Goal: Complete application form

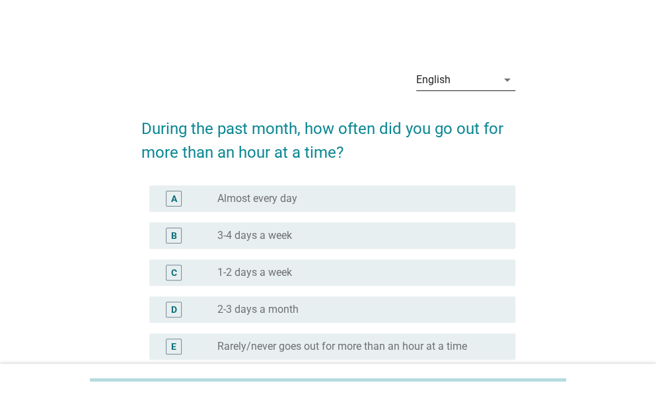
click at [466, 81] on div "English" at bounding box center [456, 79] width 81 height 21
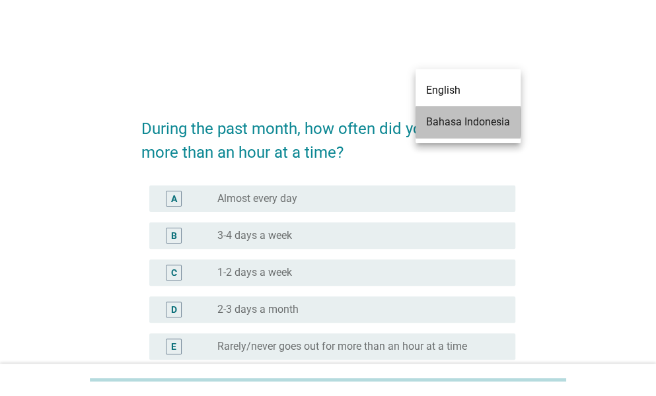
click at [469, 122] on div "Bahasa Indonesia" at bounding box center [468, 122] width 84 height 16
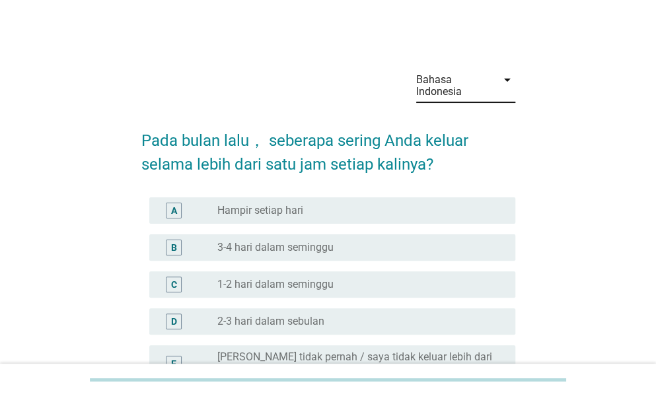
scroll to position [66, 0]
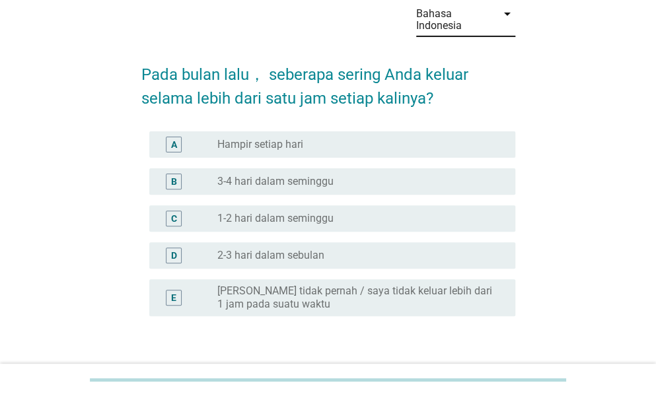
click at [264, 180] on label "3-4 hari dalam seminggu" at bounding box center [275, 181] width 116 height 13
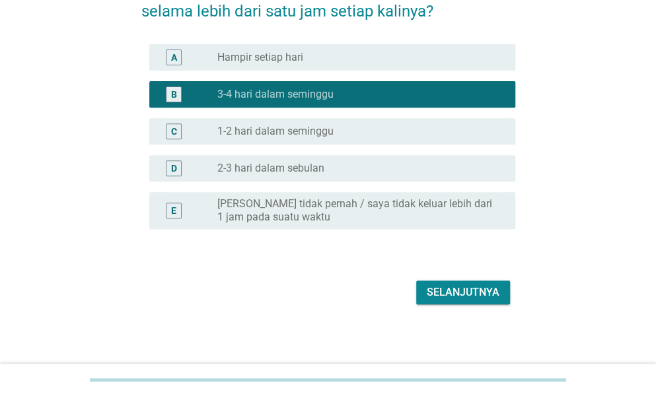
scroll to position [156, 0]
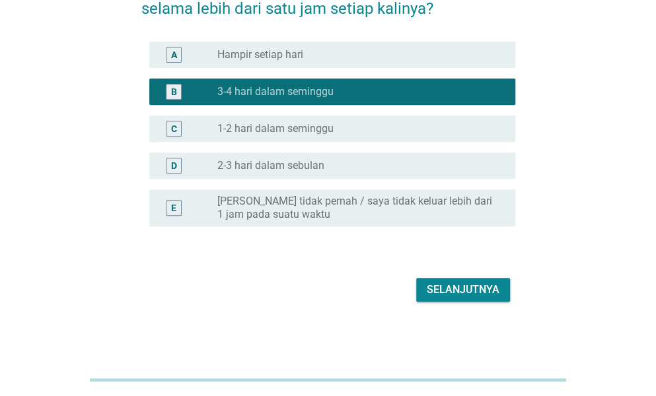
click at [301, 121] on div "radio_button_unchecked 1-2 hari dalam seminggu" at bounding box center [360, 129] width 287 height 16
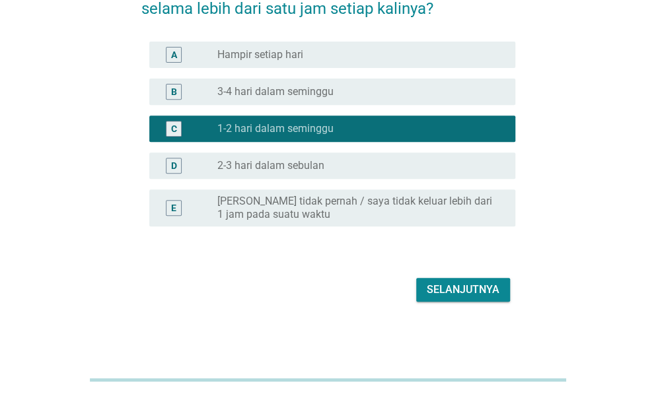
click at [435, 287] on div "Selanjutnya" at bounding box center [463, 290] width 73 height 16
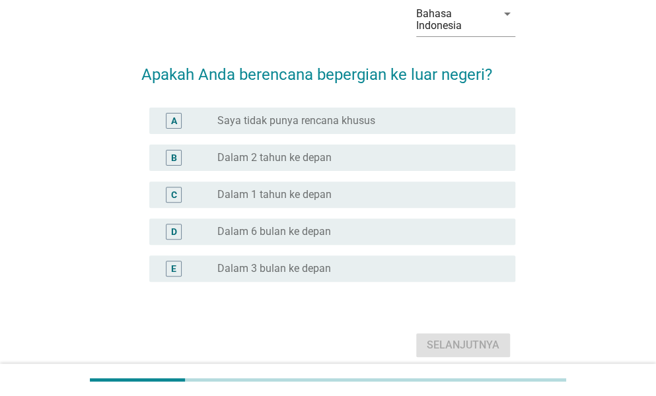
scroll to position [0, 0]
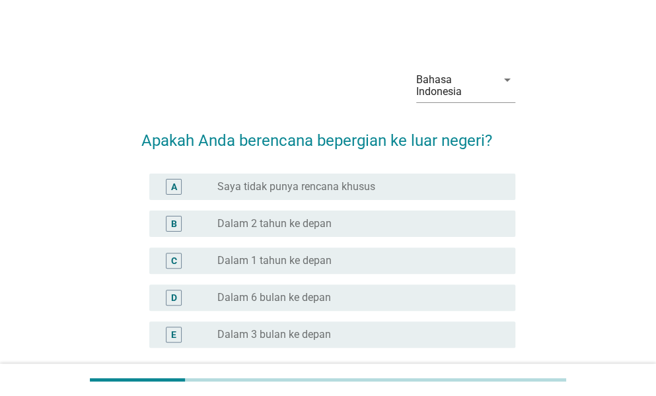
click at [271, 189] on label "Saya tidak punya rencana khusus" at bounding box center [296, 186] width 158 height 13
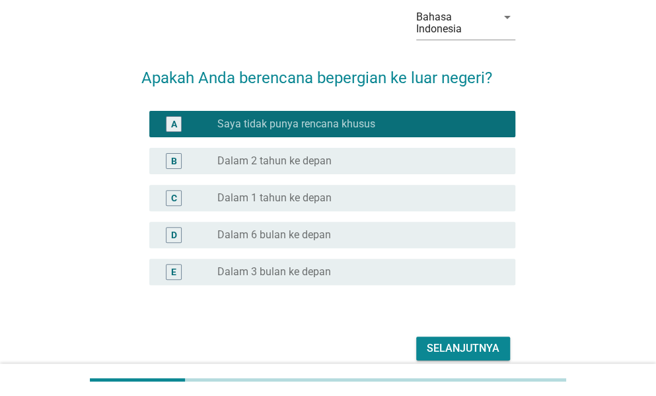
scroll to position [122, 0]
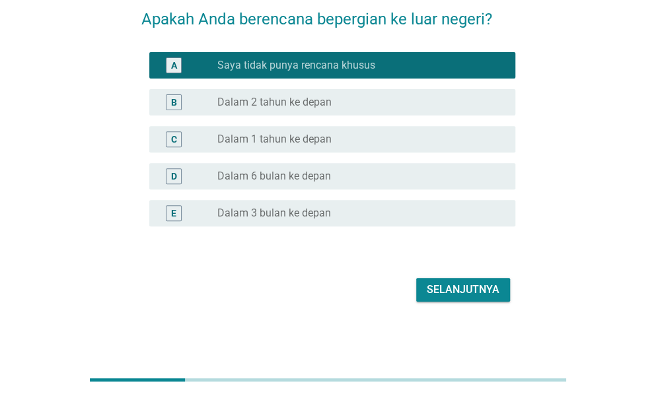
click at [474, 285] on div "Selanjutnya" at bounding box center [463, 290] width 73 height 16
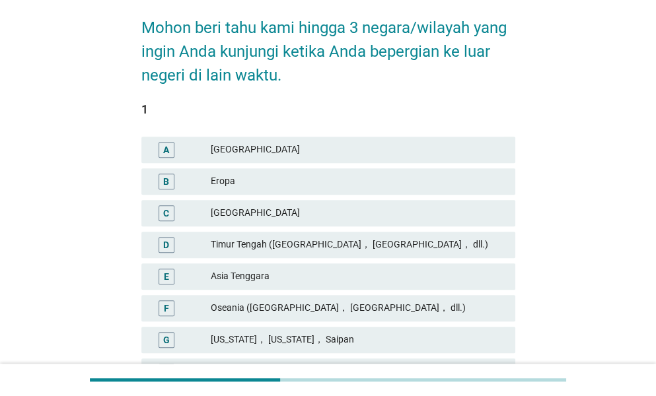
scroll to position [132, 0]
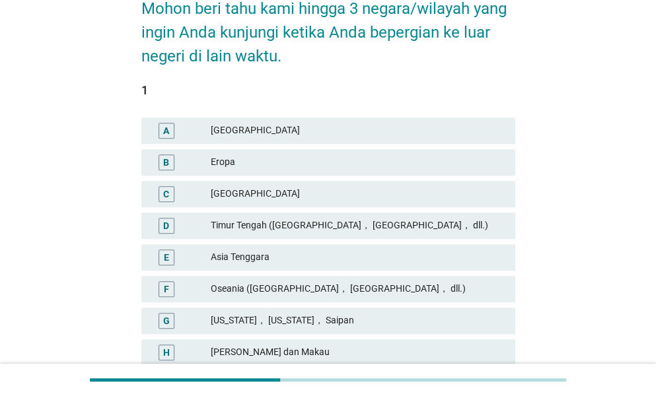
click at [243, 222] on div "Timur Tengah ([GEOGRAPHIC_DATA]， [GEOGRAPHIC_DATA]， dll.)" at bounding box center [358, 226] width 294 height 16
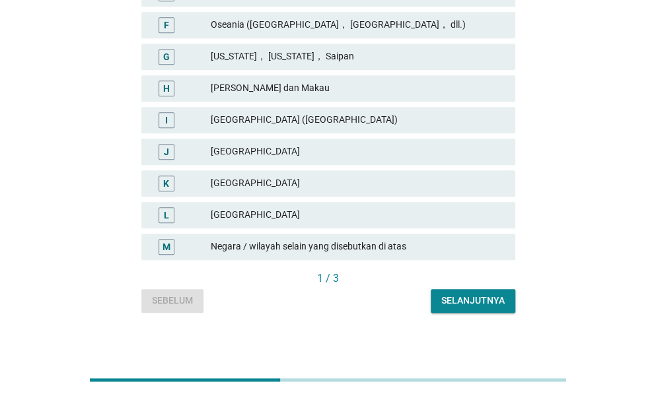
scroll to position [404, 0]
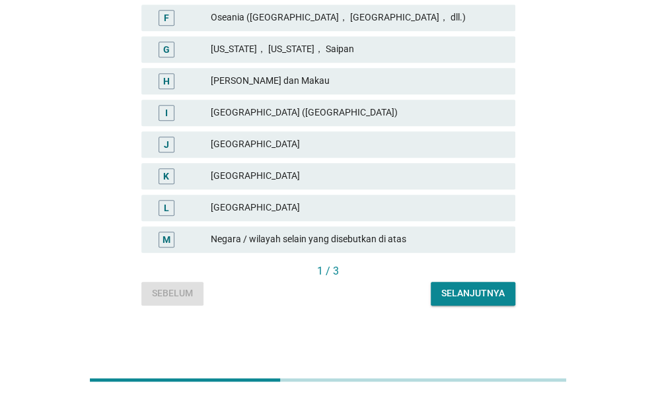
click at [482, 290] on div "Selanjutnya" at bounding box center [472, 294] width 63 height 14
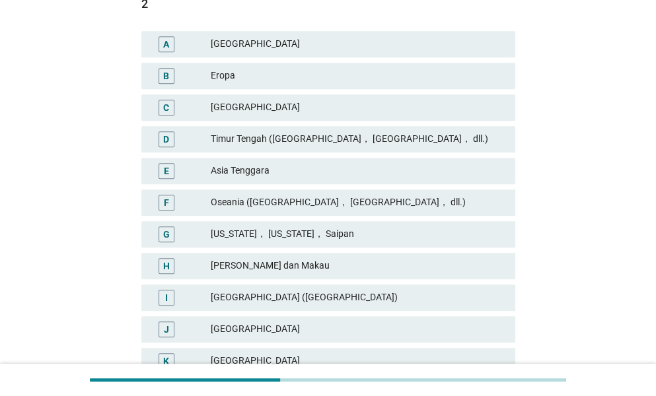
scroll to position [198, 0]
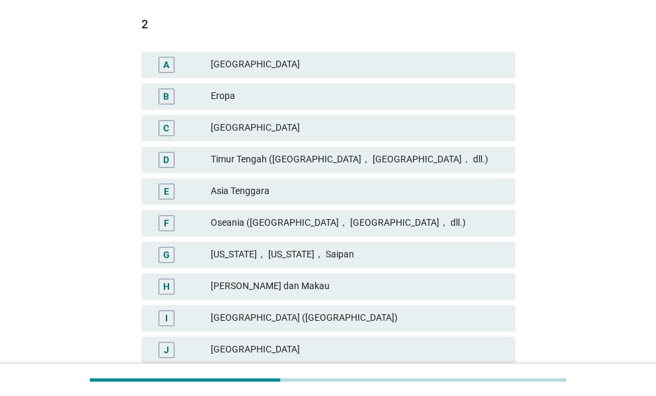
click at [233, 190] on div "Asia Tenggara" at bounding box center [358, 192] width 294 height 16
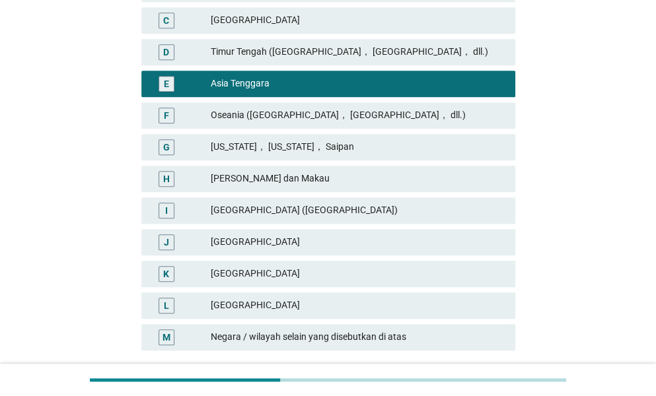
scroll to position [404, 0]
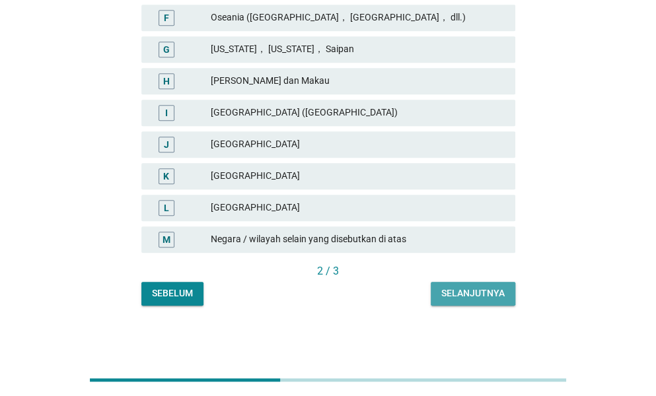
click at [488, 293] on div "Selanjutnya" at bounding box center [472, 294] width 63 height 14
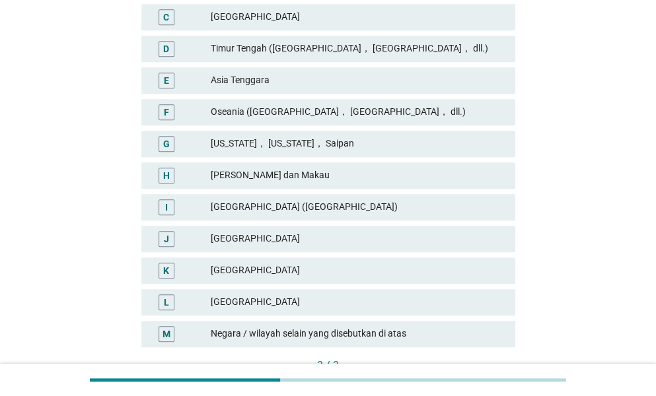
scroll to position [330, 0]
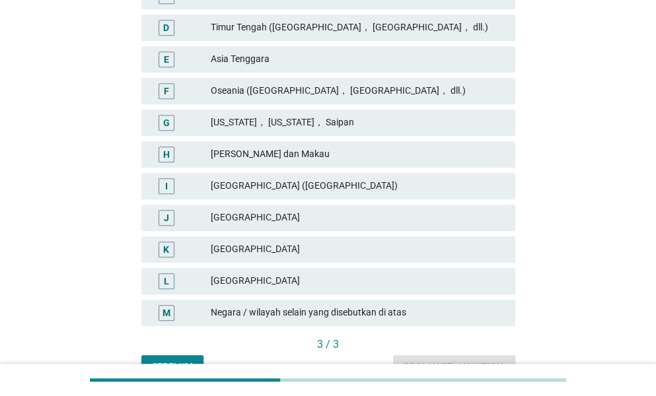
click at [243, 89] on div "Oseania ([GEOGRAPHIC_DATA]， [GEOGRAPHIC_DATA]， dll.)" at bounding box center [358, 91] width 294 height 16
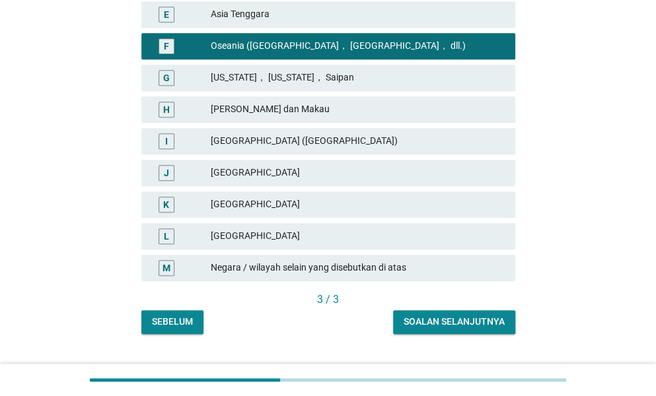
scroll to position [396, 0]
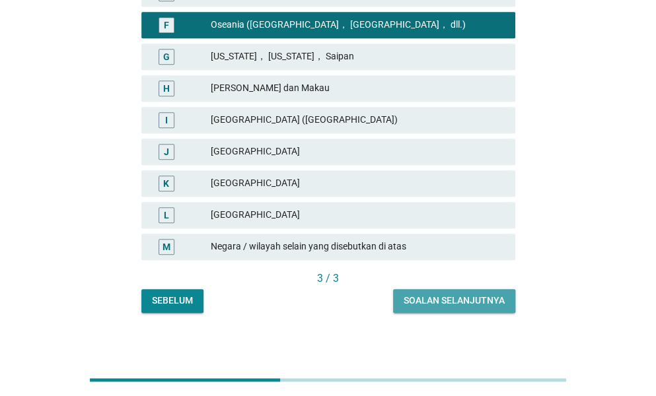
click at [496, 299] on div "Soalan selanjutnya" at bounding box center [454, 301] width 101 height 14
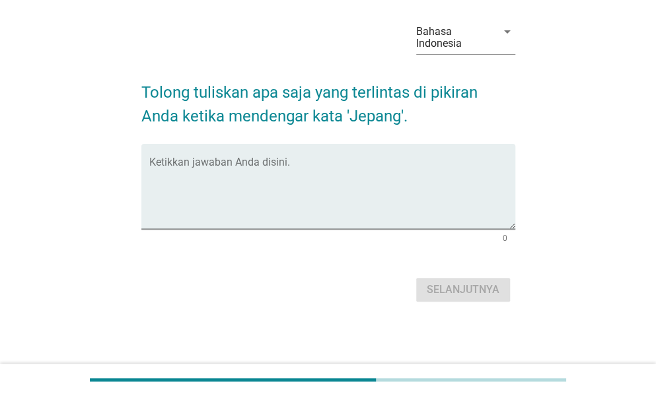
scroll to position [0, 0]
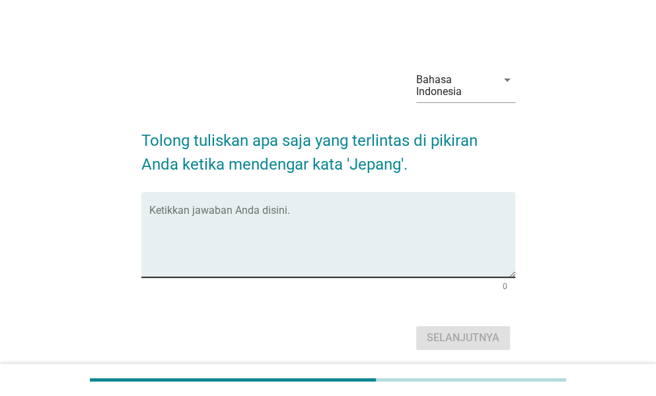
click at [174, 223] on textarea "Ketikkan jawaban Anda disini." at bounding box center [332, 242] width 366 height 69
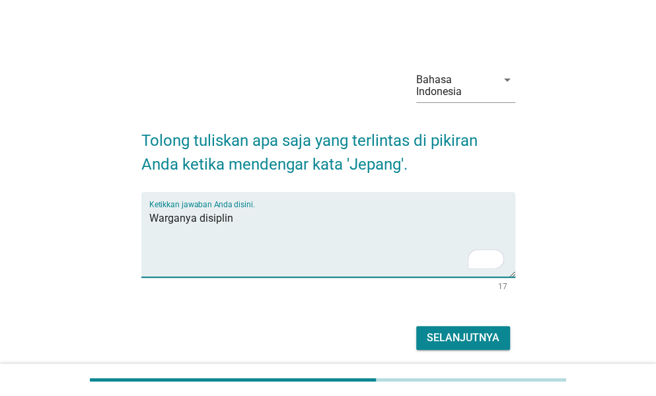
type textarea "Warganya disiplin"
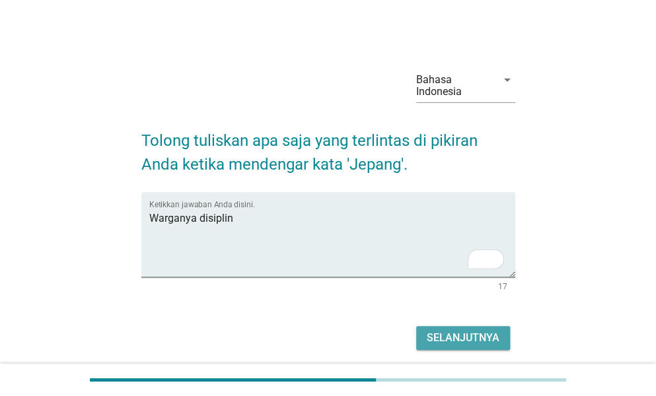
click at [445, 338] on div "Selanjutnya" at bounding box center [463, 338] width 73 height 16
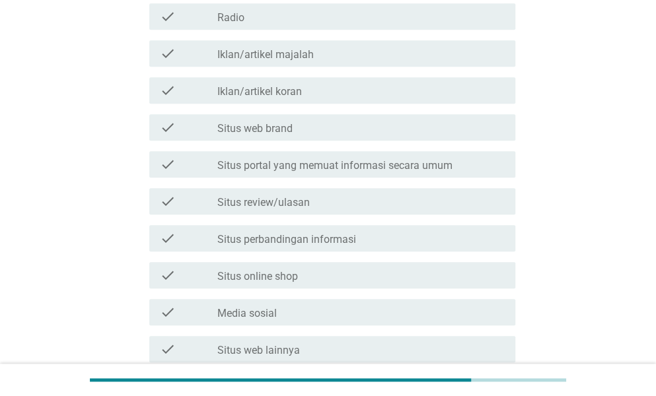
scroll to position [330, 0]
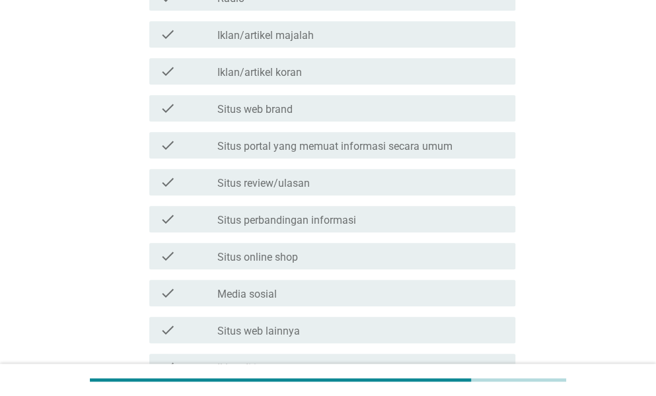
click at [238, 182] on label "Situs review/ulasan" at bounding box center [263, 183] width 93 height 13
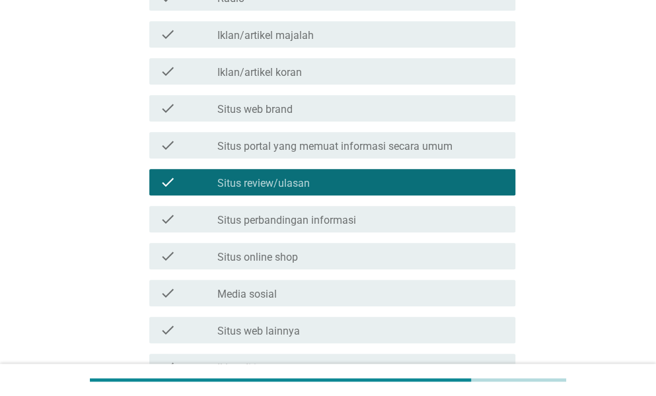
click at [226, 203] on div "check check_box_outline_blank Situs perbandingan informasi" at bounding box center [328, 219] width 374 height 37
click at [247, 299] on label "Media sosial" at bounding box center [246, 294] width 59 height 13
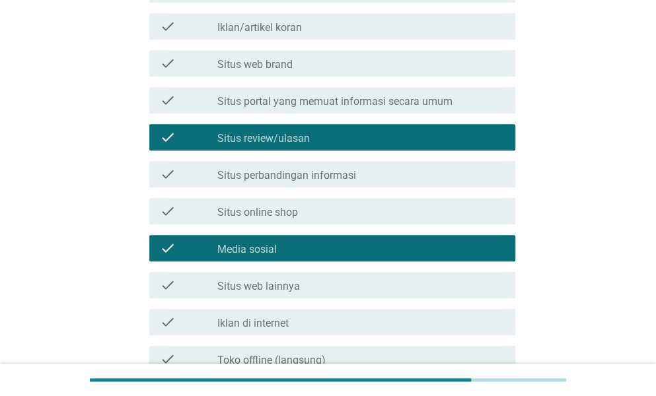
scroll to position [396, 0]
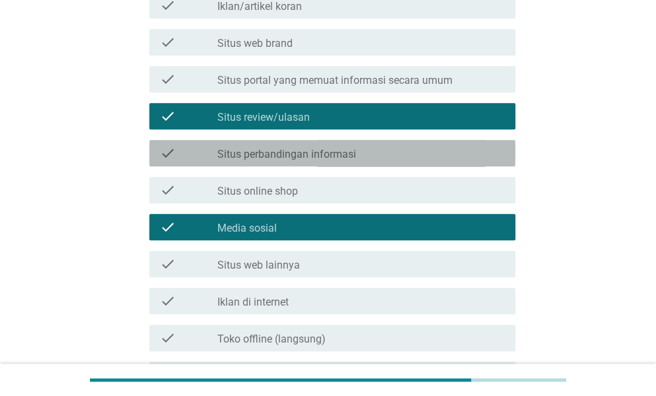
click at [253, 151] on label "Situs perbandingan informasi" at bounding box center [286, 154] width 139 height 13
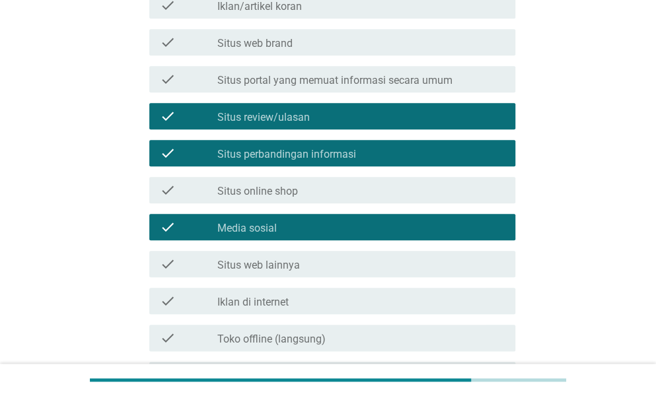
click at [253, 150] on label "Situs perbandingan informasi" at bounding box center [286, 154] width 139 height 13
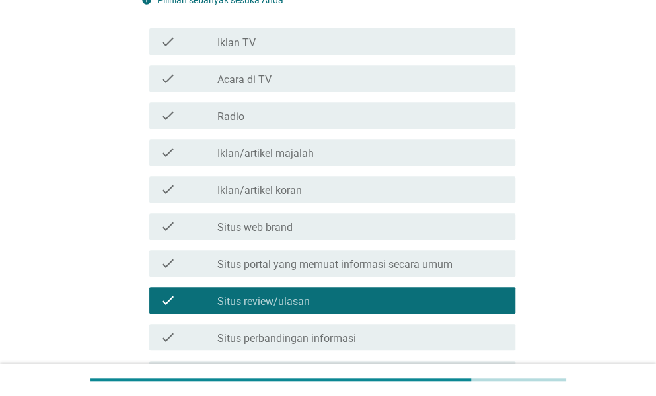
scroll to position [278, 0]
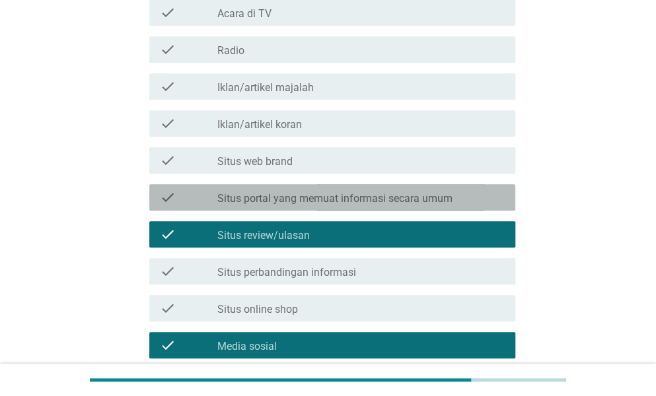
click at [241, 196] on label "Situs portal yang memuat informasi secara umum" at bounding box center [334, 198] width 235 height 13
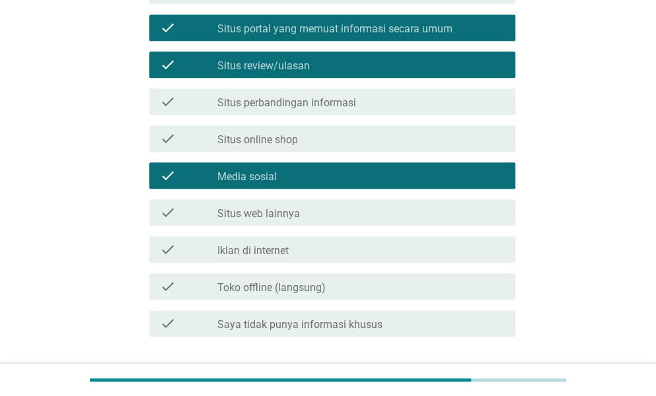
scroll to position [542, 0]
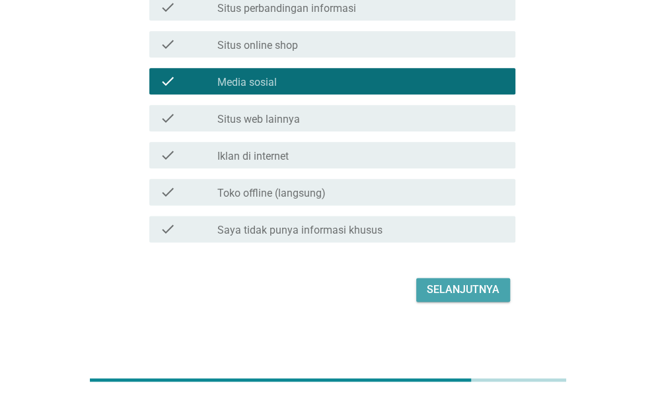
click at [464, 279] on button "Selanjutnya" at bounding box center [463, 290] width 94 height 24
